Goal: Book appointment/travel/reservation

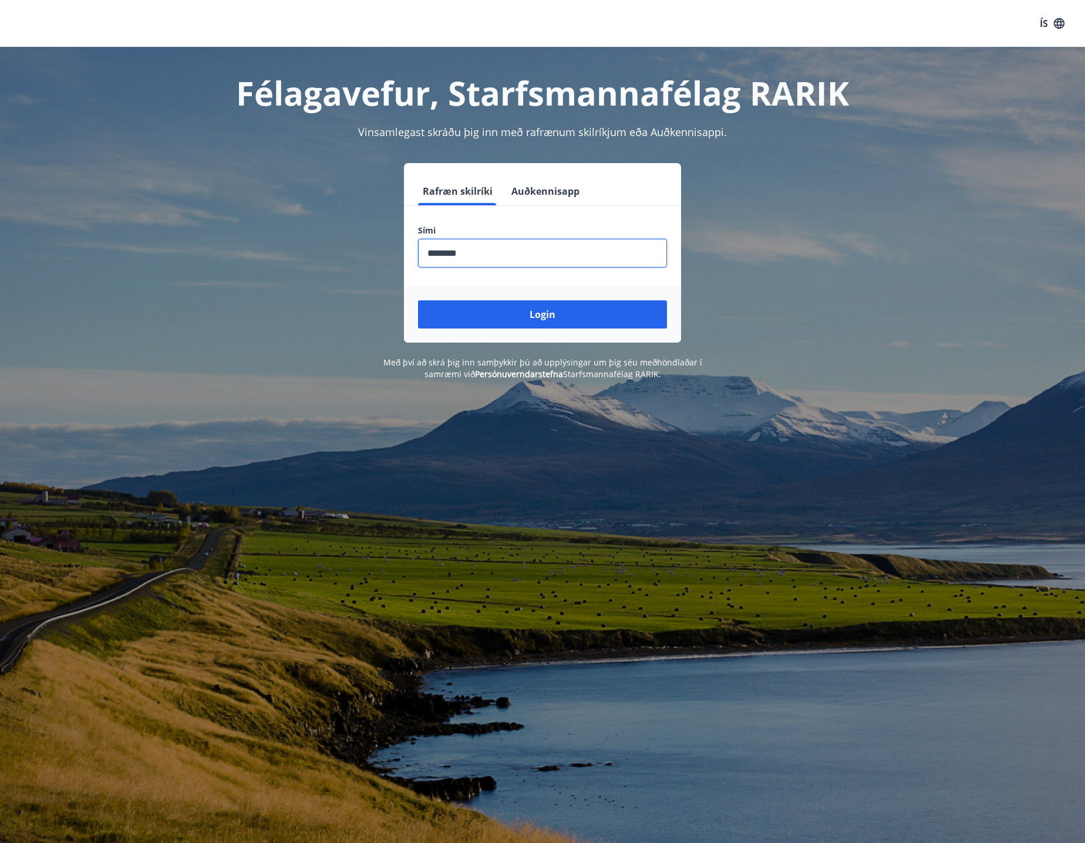
type input "********"
click at [418, 300] on button "Login" at bounding box center [542, 314] width 249 height 28
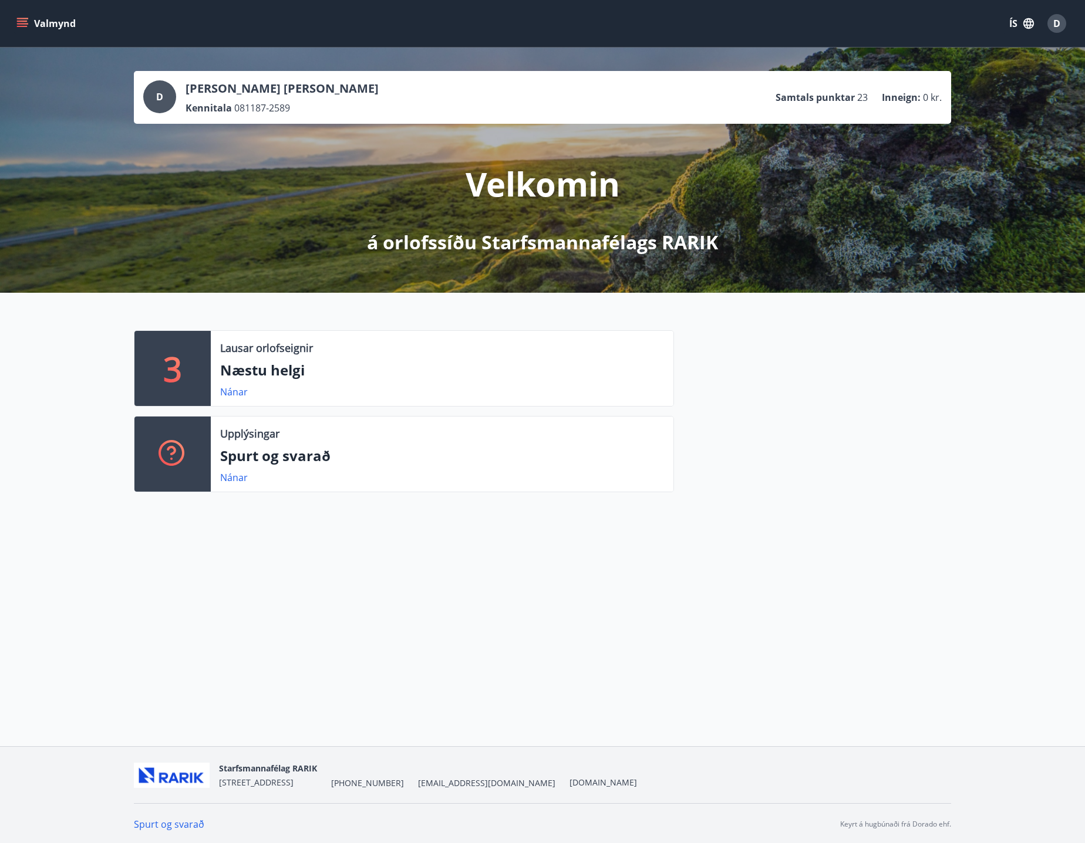
click at [297, 366] on p "Næstu helgi" at bounding box center [442, 370] width 444 height 20
click at [183, 370] on div "3" at bounding box center [172, 368] width 76 height 75
click at [30, 20] on button "Valmynd" at bounding box center [47, 23] width 66 height 21
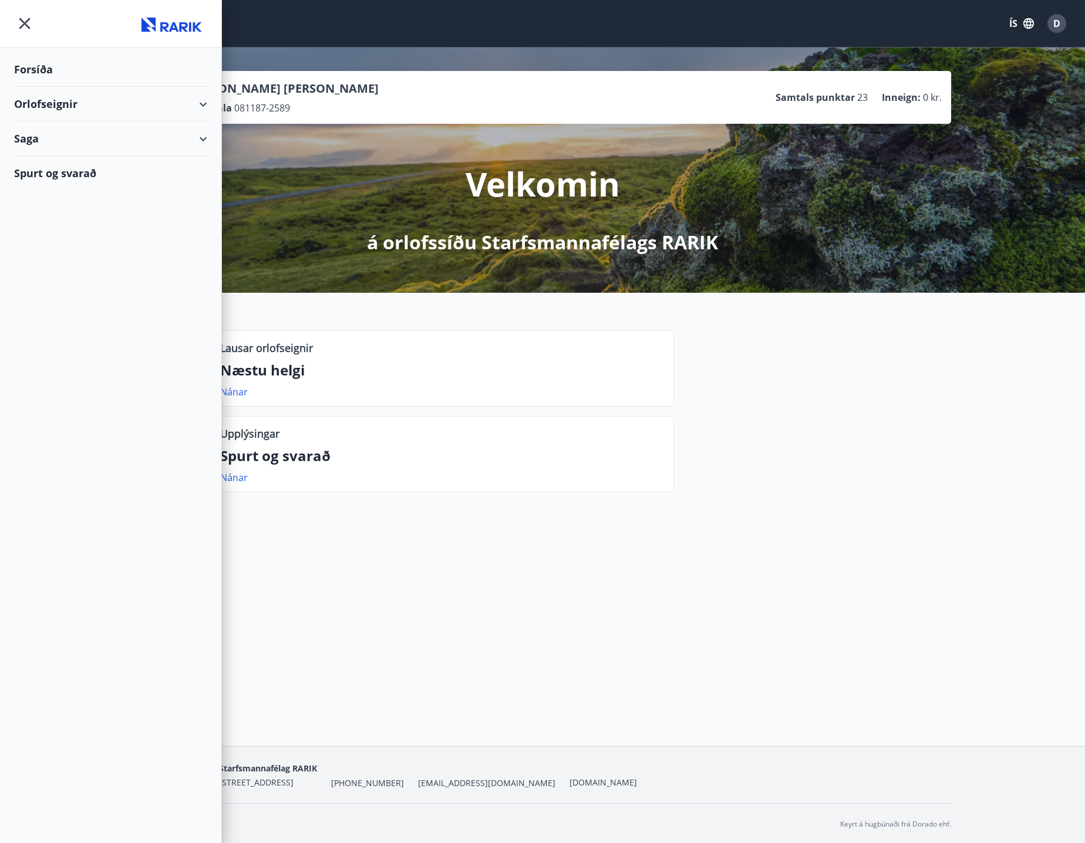
click at [205, 103] on div "Orlofseignir" at bounding box center [110, 104] width 193 height 35
click at [54, 137] on div "Framboð" at bounding box center [110, 133] width 174 height 25
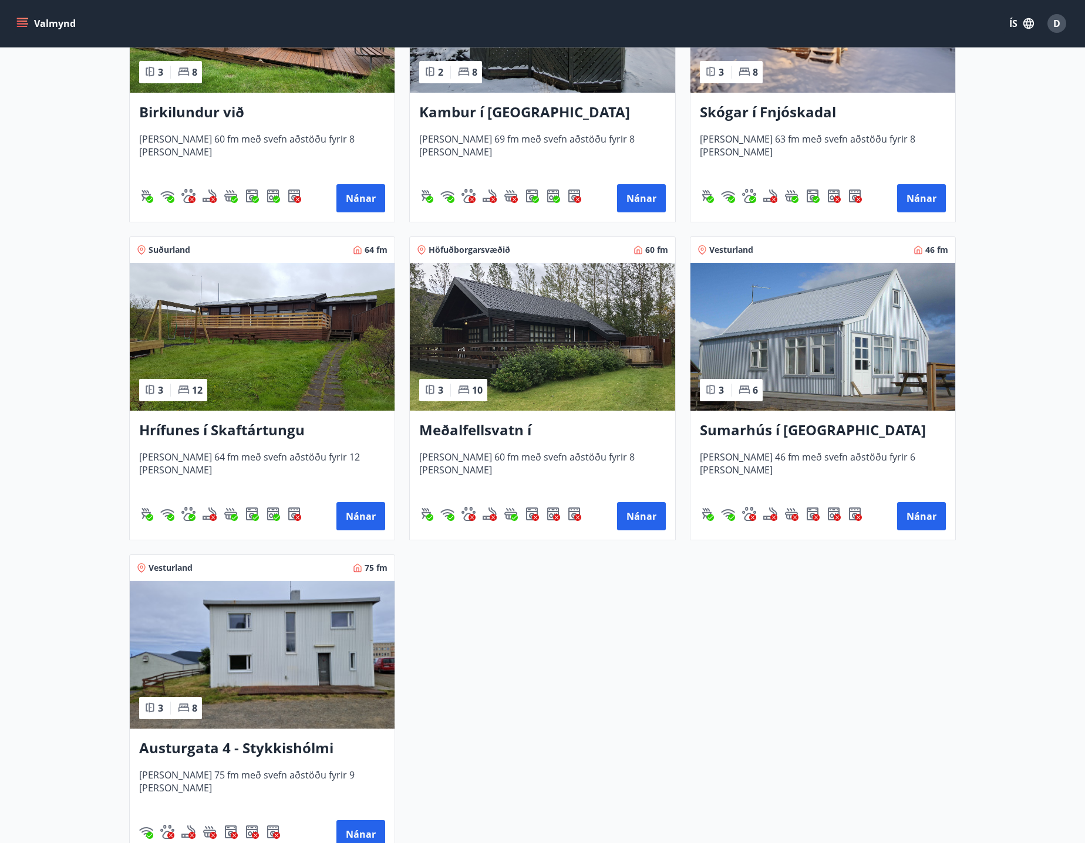
scroll to position [352, 0]
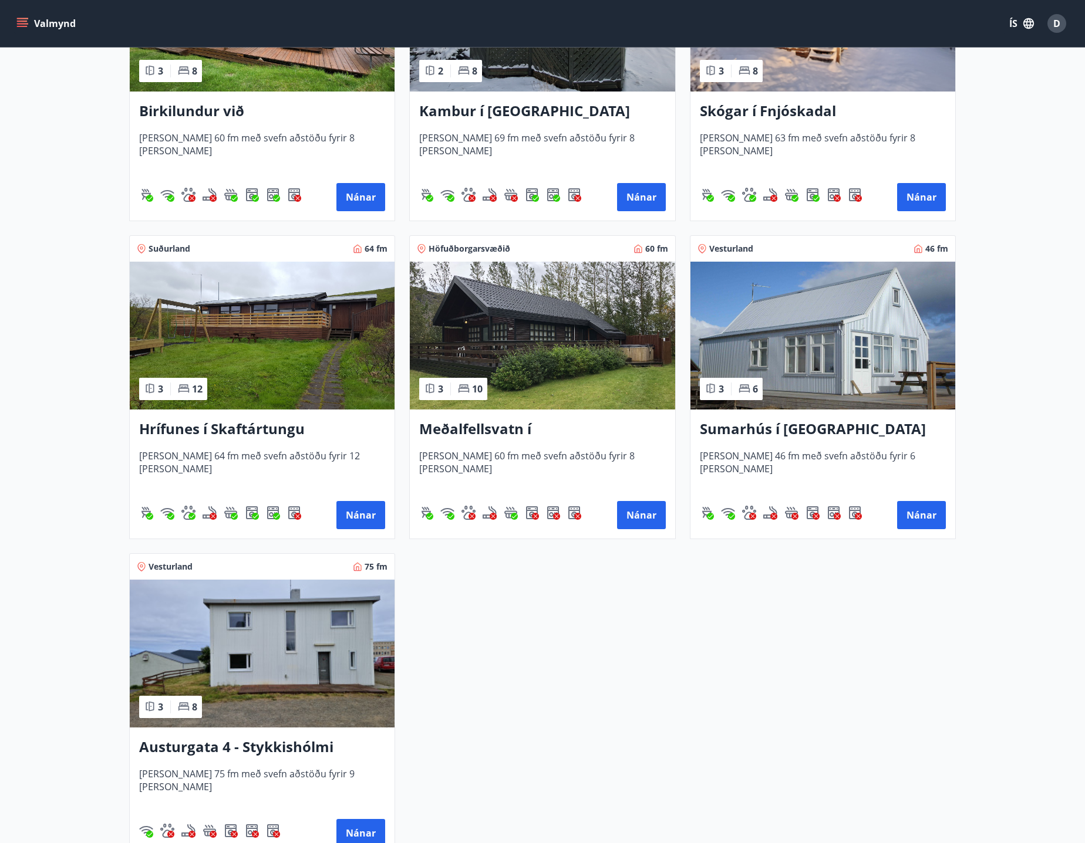
click at [501, 429] on h3 "Meðalfellsvatn í Kjós" at bounding box center [542, 429] width 246 height 21
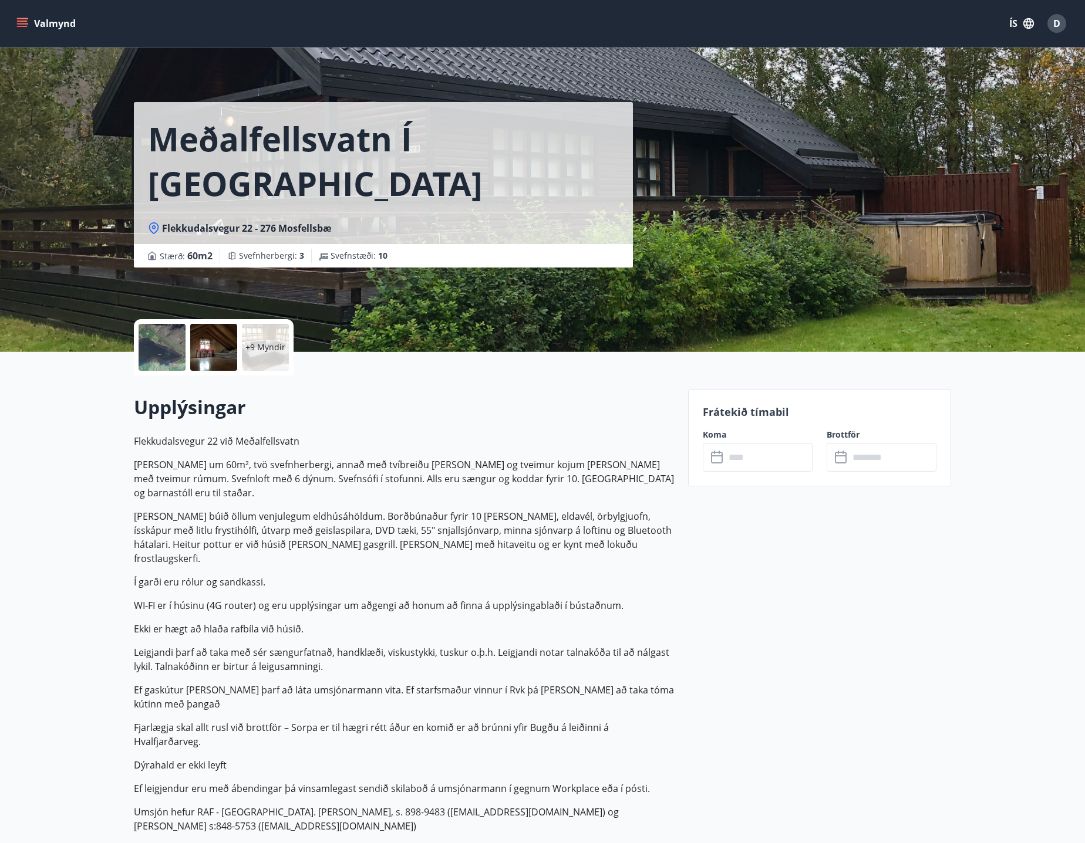
click at [780, 459] on input "text" at bounding box center [768, 457] width 87 height 29
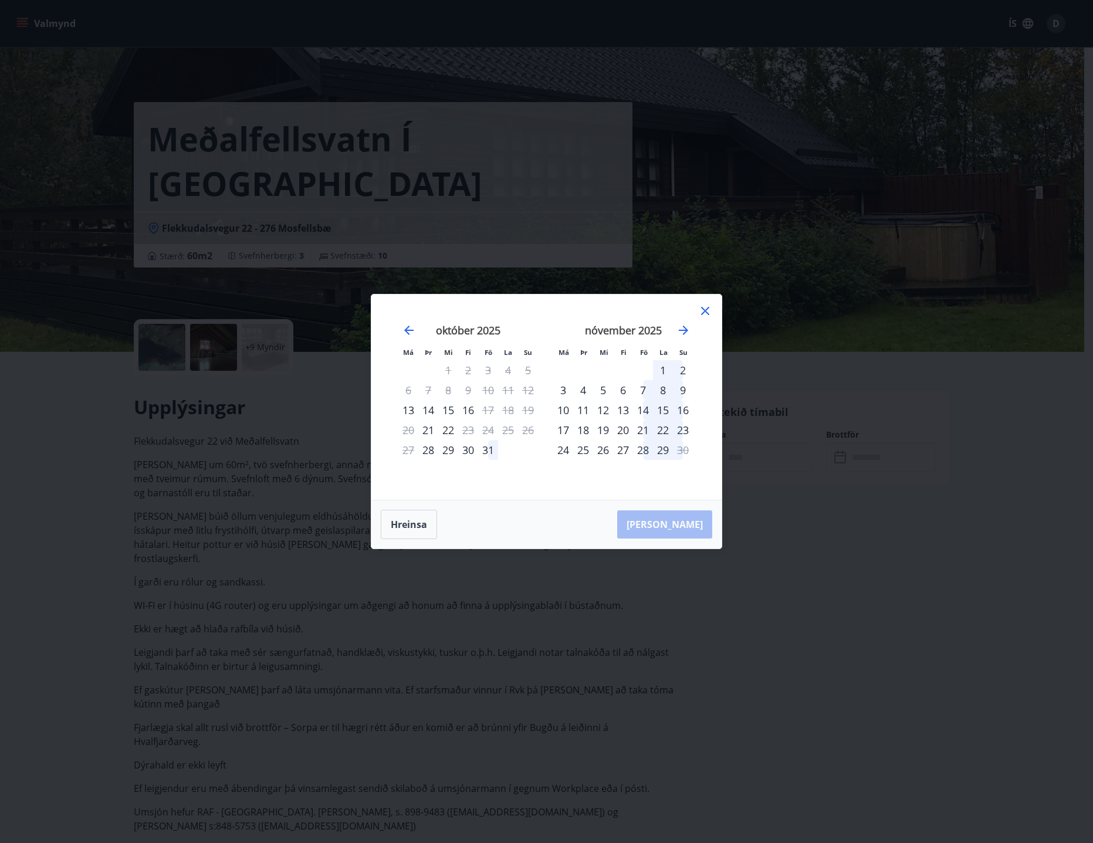
click at [640, 391] on div "7" at bounding box center [643, 390] width 20 height 20
click at [684, 390] on div "9" at bounding box center [683, 390] width 20 height 20
